Goal: Find specific page/section: Find specific page/section

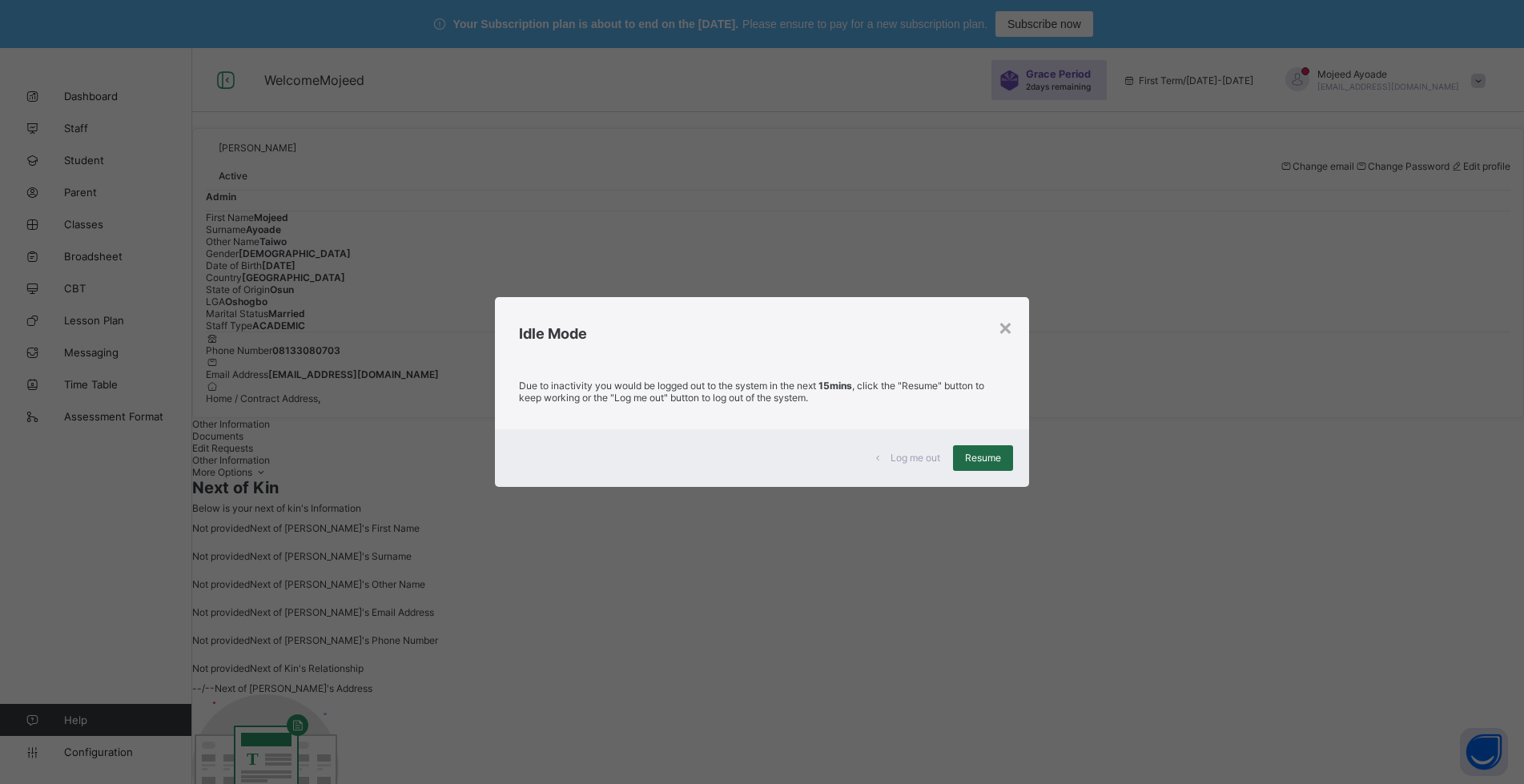
click at [964, 453] on div "Resume" at bounding box center [983, 458] width 60 height 26
click at [1004, 461] on div "Resume" at bounding box center [983, 458] width 60 height 26
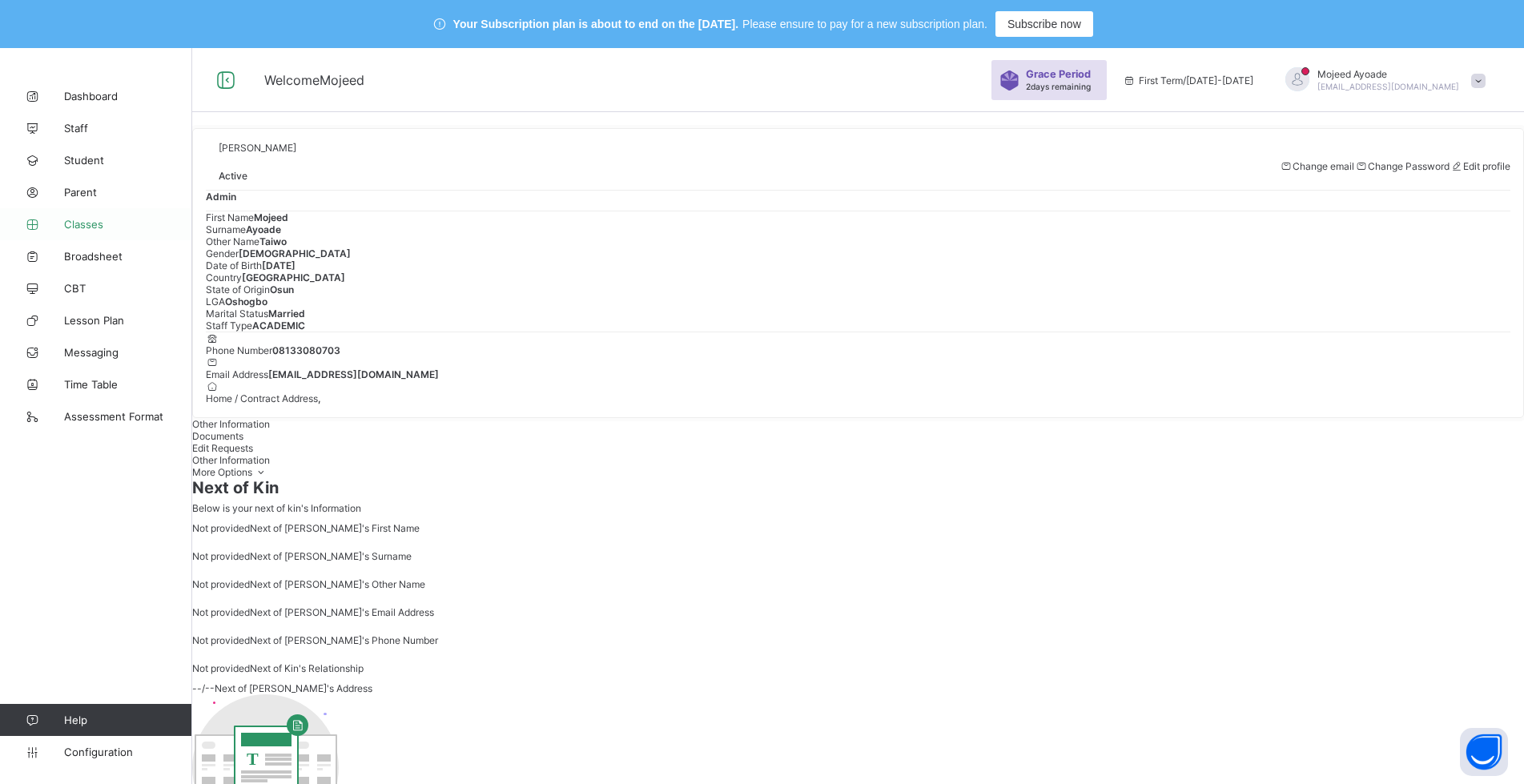
click at [85, 221] on span "Classes" at bounding box center [128, 224] width 128 height 13
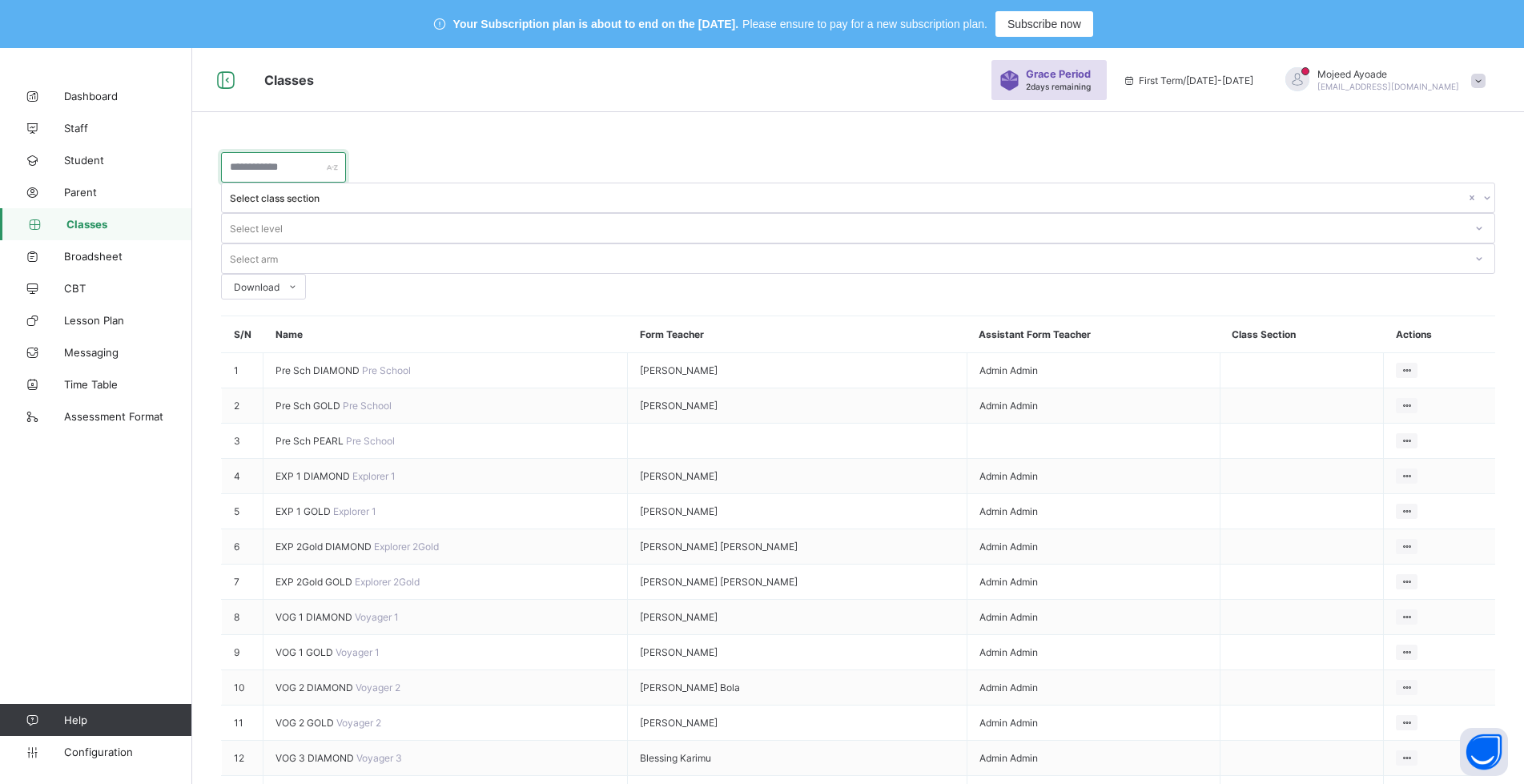
click at [295, 177] on input "text" at bounding box center [283, 167] width 125 height 31
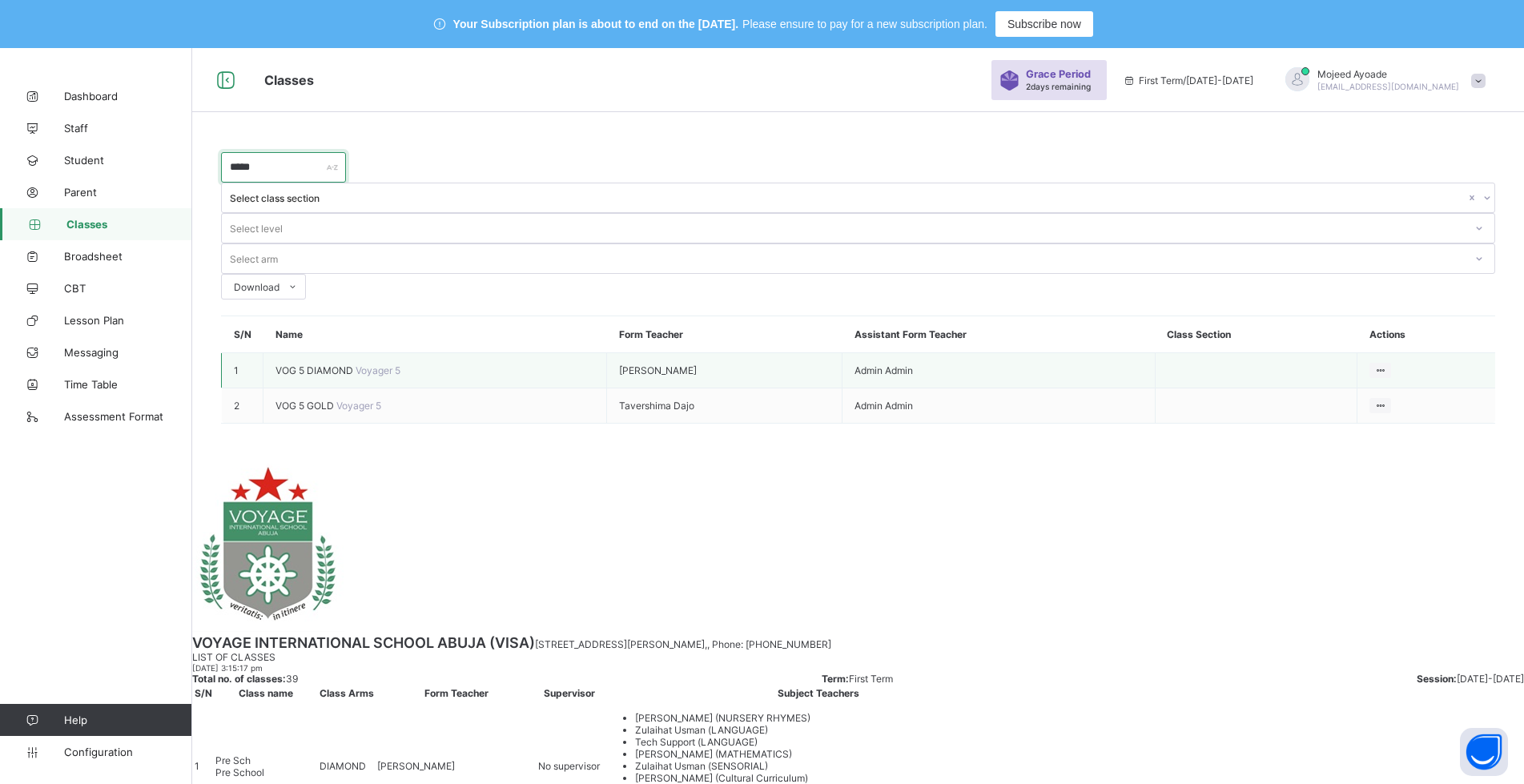
type input "*****"
click at [304, 364] on span "VOG 5 DIAMOND" at bounding box center [315, 370] width 80 height 12
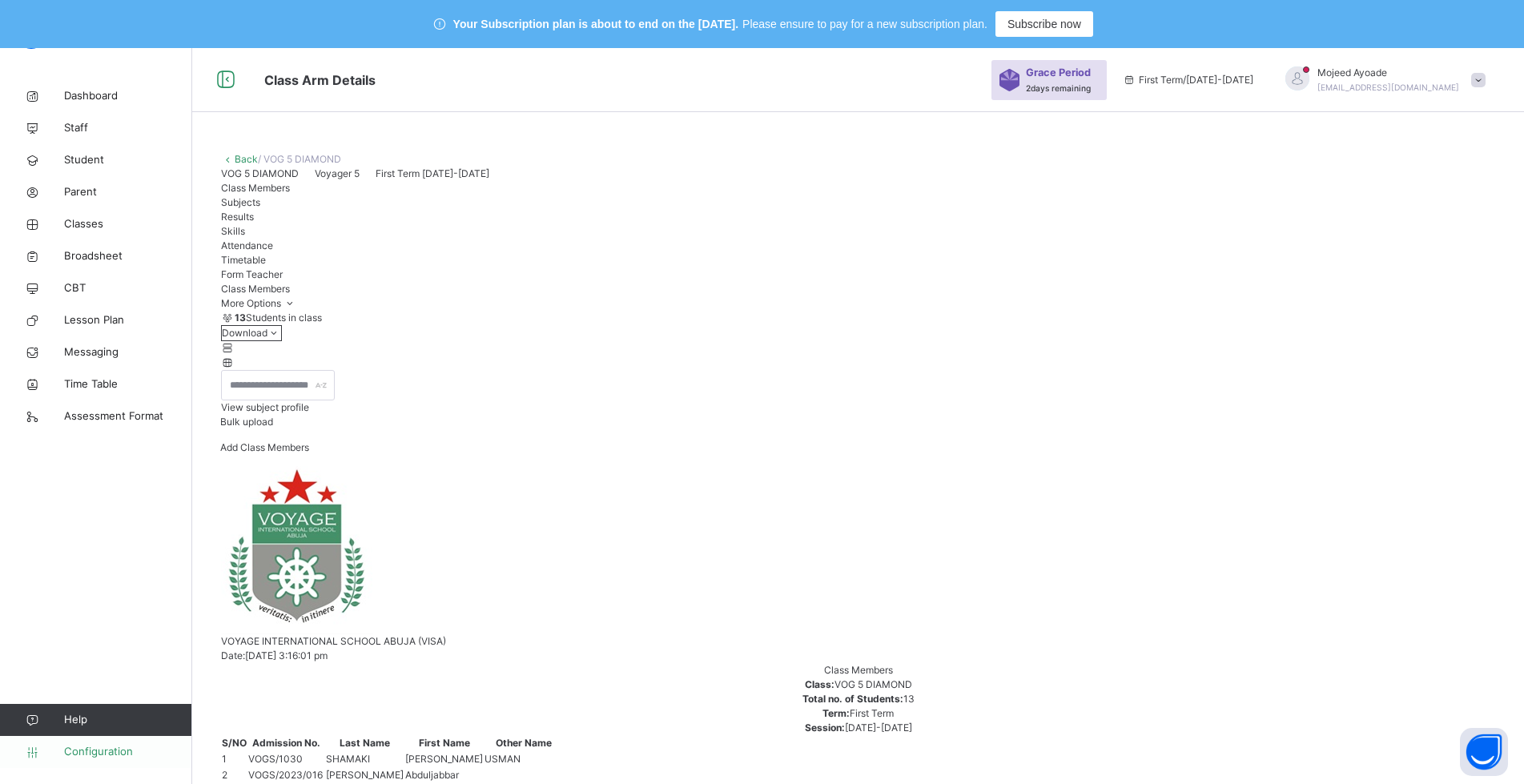
click at [98, 745] on span "Configuration" at bounding box center [127, 752] width 127 height 16
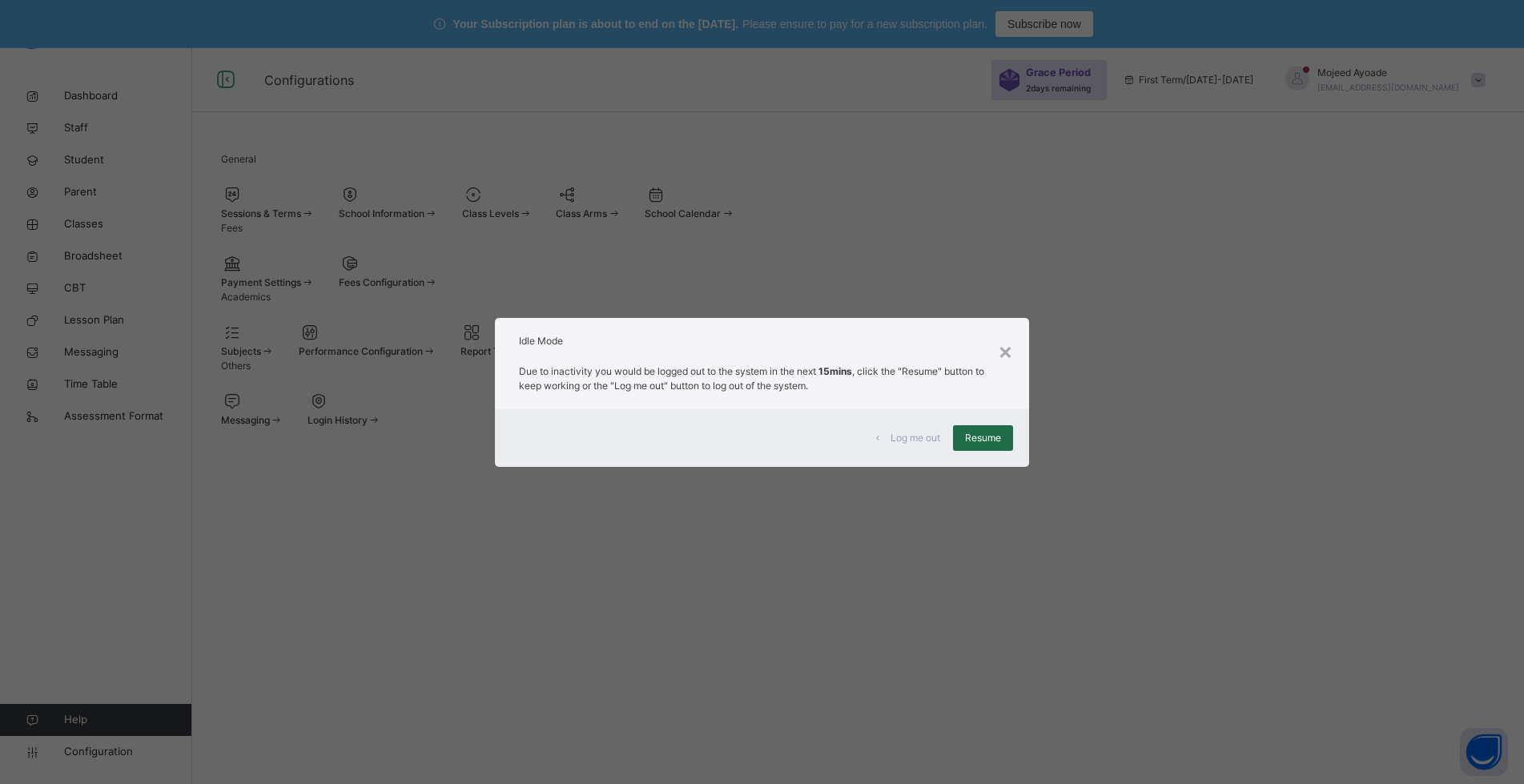
click at [973, 435] on span "Resume" at bounding box center [983, 437] width 36 height 14
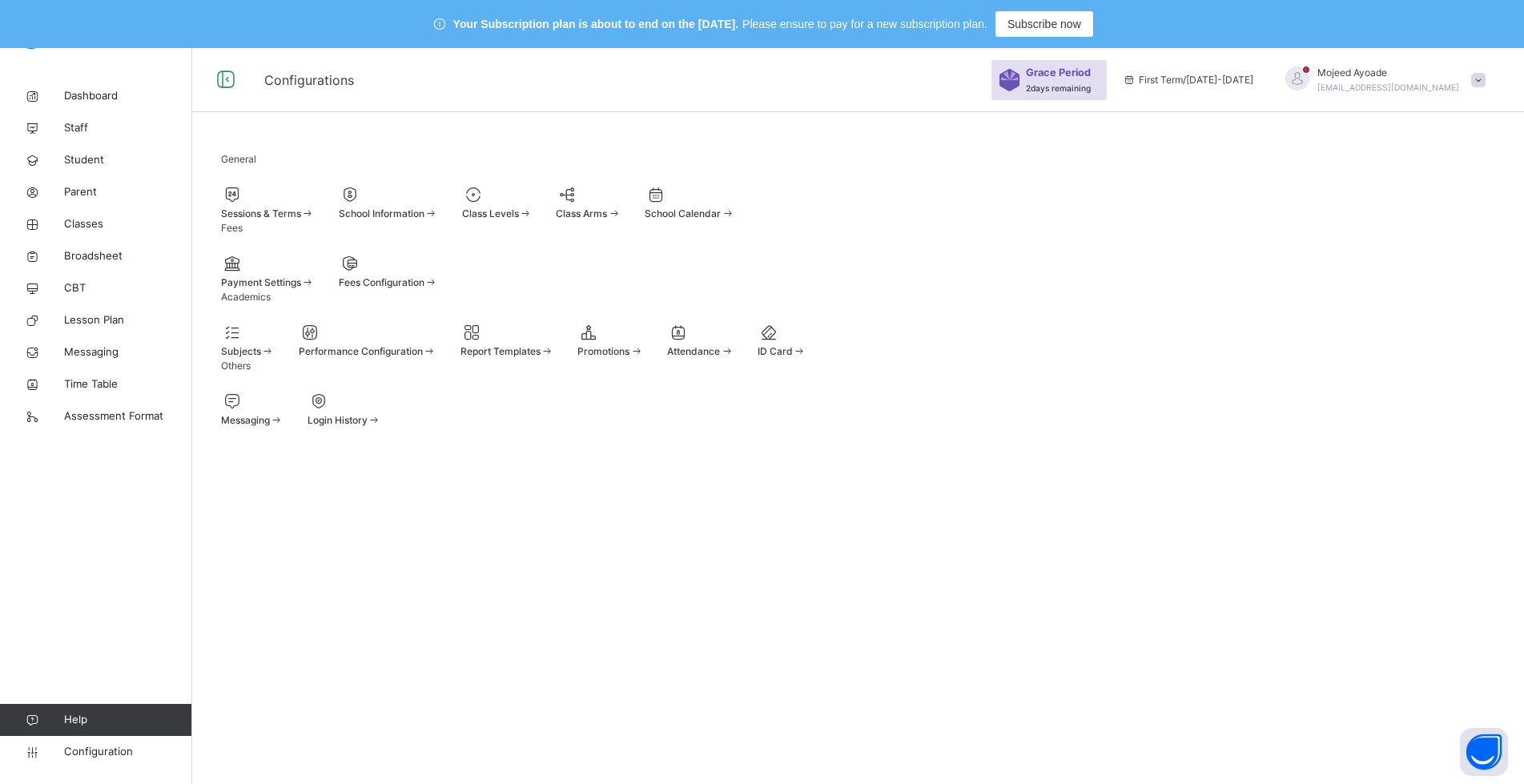
click at [643, 357] on span at bounding box center [636, 351] width 14 height 12
